Goal: Transaction & Acquisition: Purchase product/service

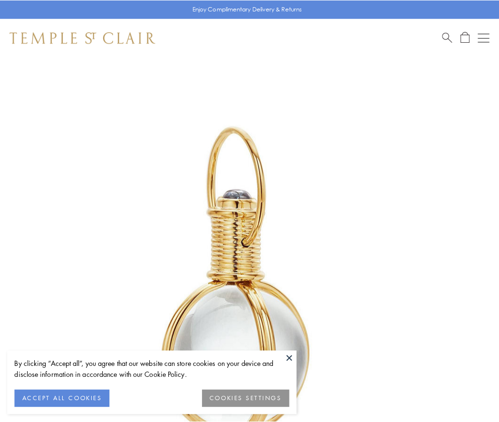
scroll to position [248, 0]
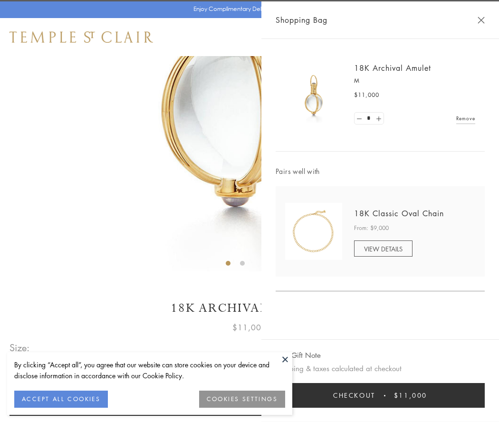
click at [380, 395] on button "Checkout $11,000" at bounding box center [380, 395] width 209 height 25
